Goal: Find specific page/section: Find specific page/section

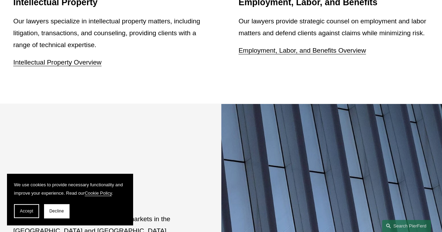
scroll to position [1124, 0]
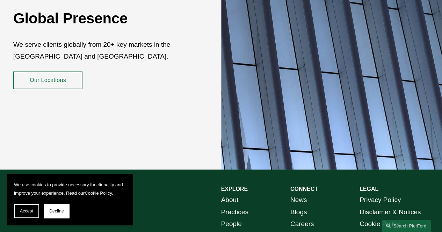
click at [59, 72] on link "Our Locations" at bounding box center [47, 81] width 69 height 18
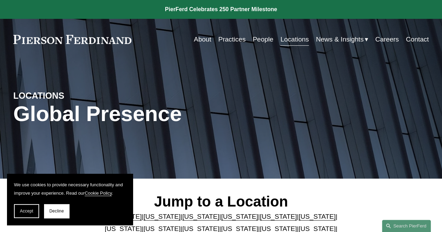
scroll to position [140, 0]
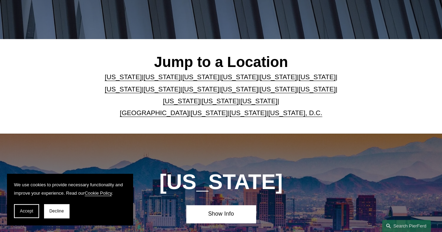
click at [143, 92] on link "[US_STATE]" at bounding box center [161, 89] width 37 height 7
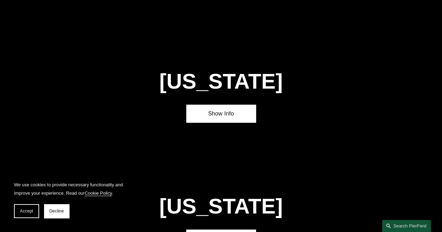
scroll to position [1160, 0]
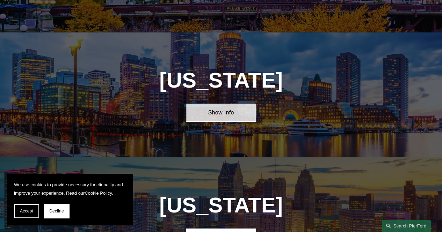
click at [232, 104] on link "Show Info" at bounding box center [220, 113] width 69 height 18
